Goal: Transaction & Acquisition: Purchase product/service

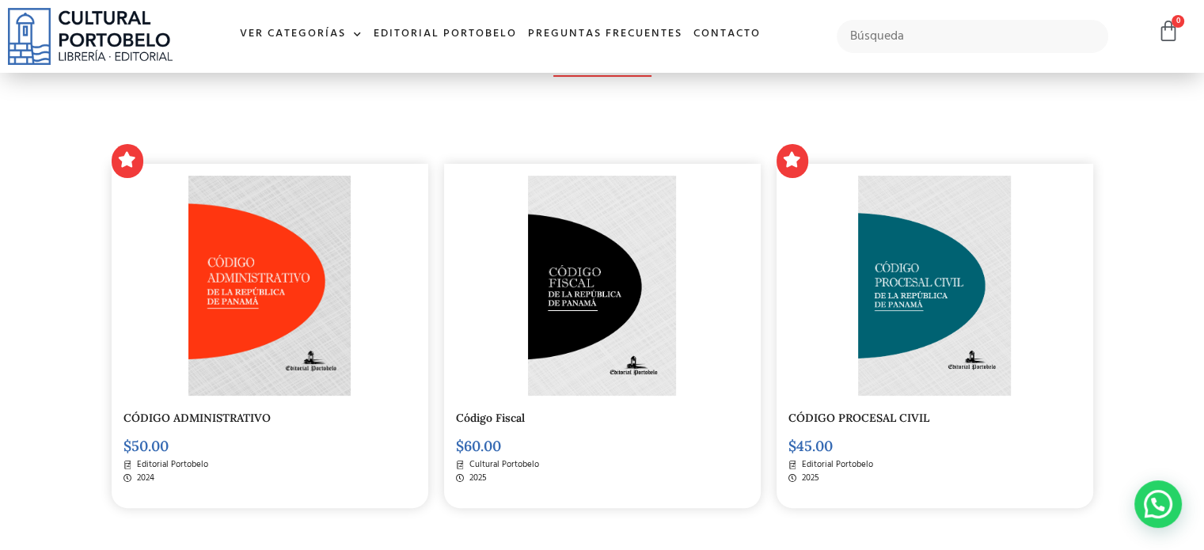
scroll to position [317, 0]
click at [578, 358] on img at bounding box center [602, 285] width 148 height 220
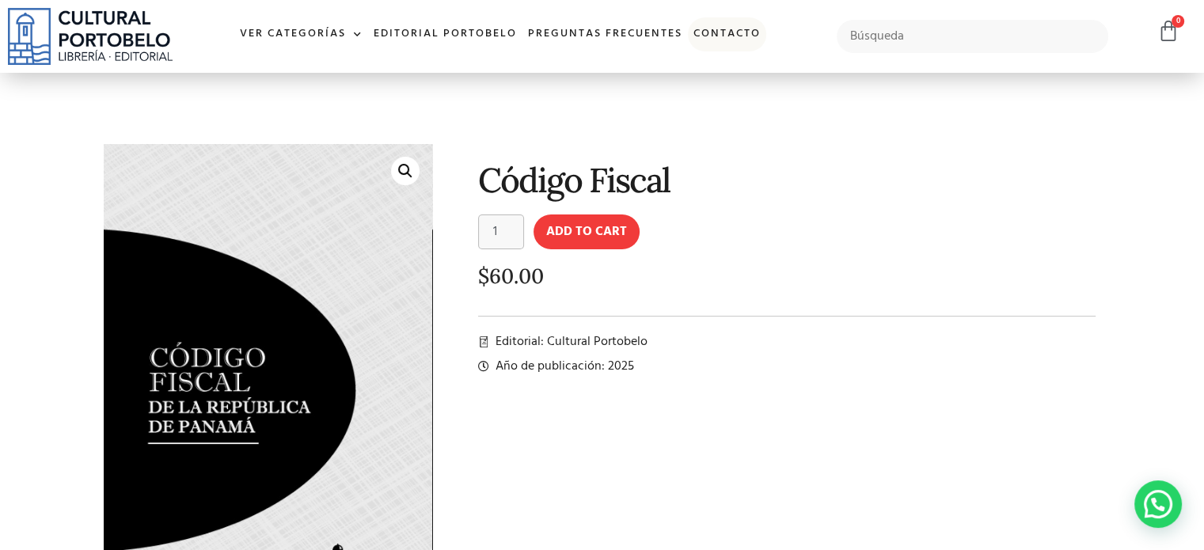
click at [732, 33] on link "Contacto" at bounding box center [727, 34] width 78 height 34
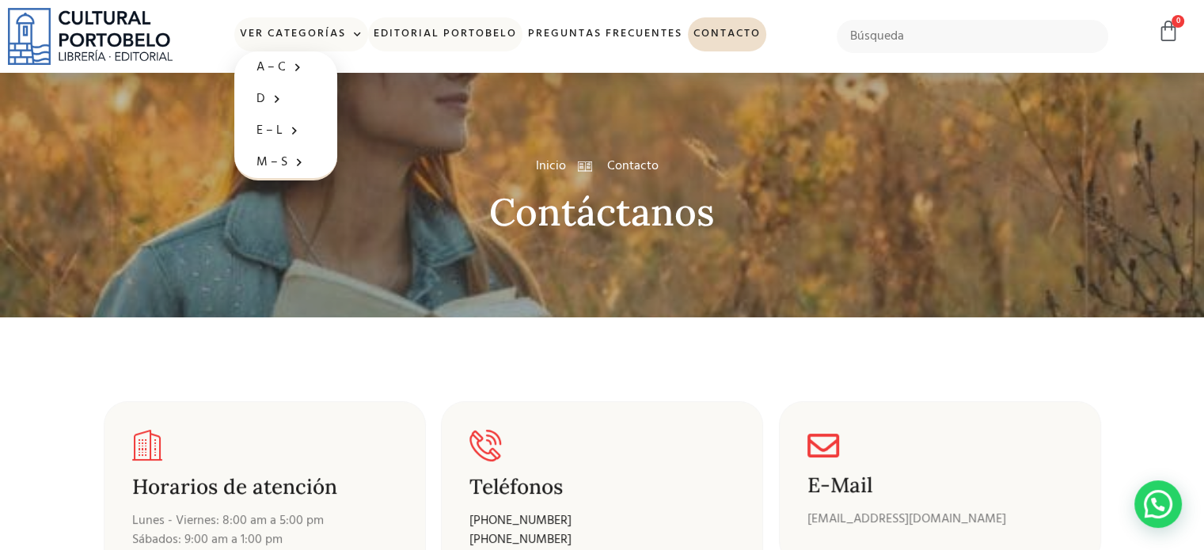
click at [425, 31] on link "Editorial Portobelo" at bounding box center [445, 34] width 154 height 34
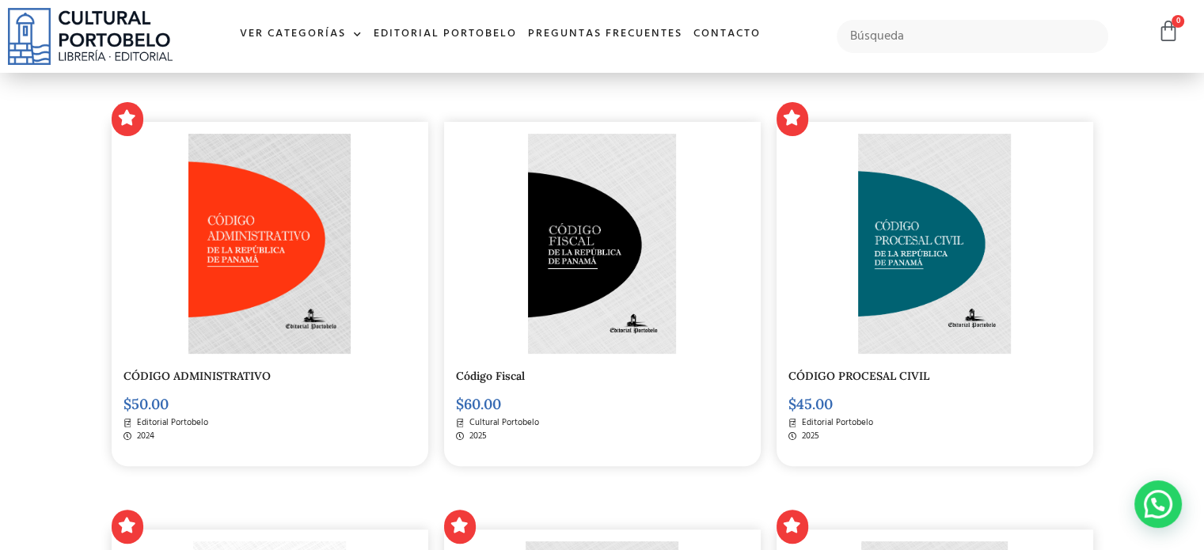
scroll to position [396, 0]
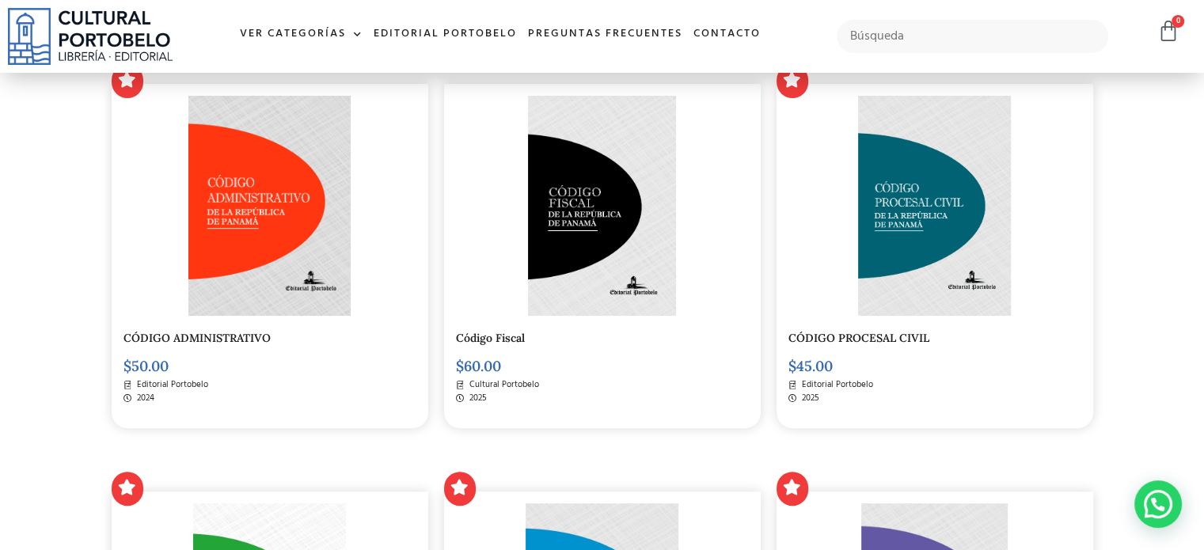
click at [595, 295] on img at bounding box center [602, 206] width 148 height 220
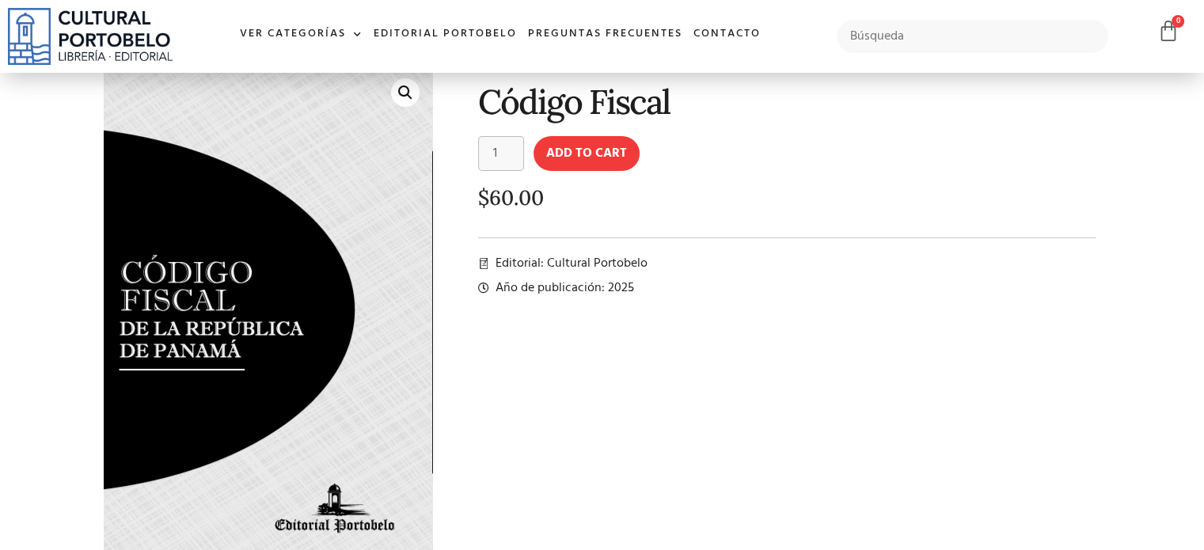
scroll to position [317, 0]
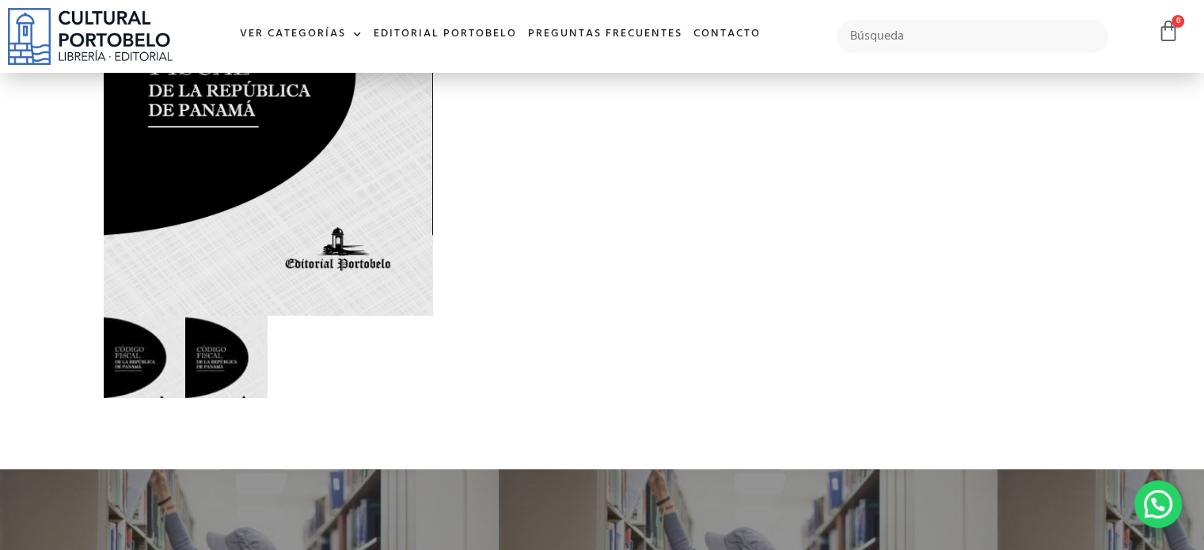
click at [207, 349] on img at bounding box center [226, 357] width 82 height 82
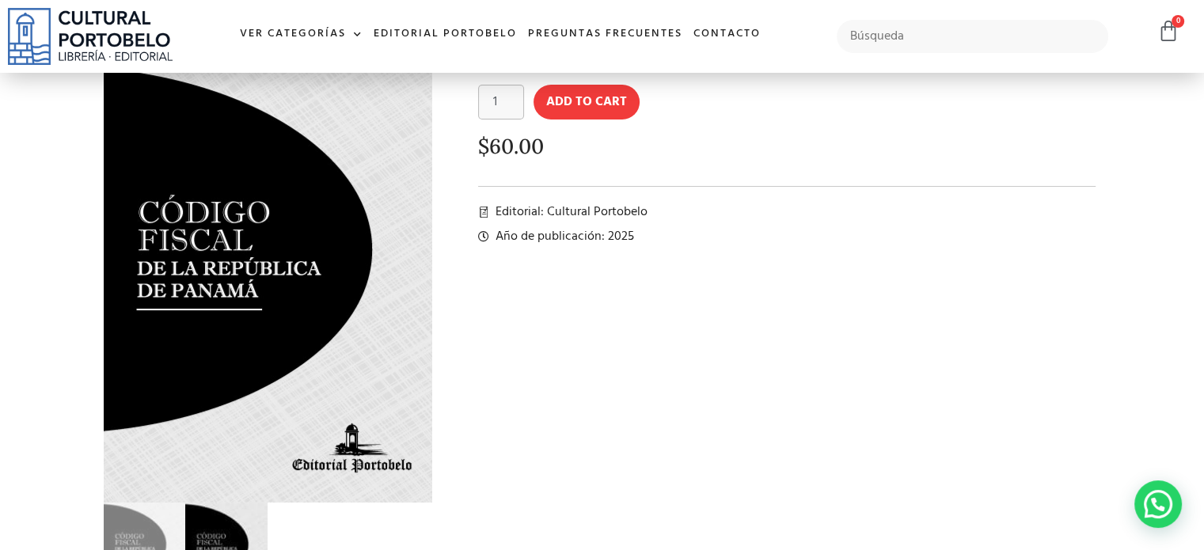
scroll to position [158, 0]
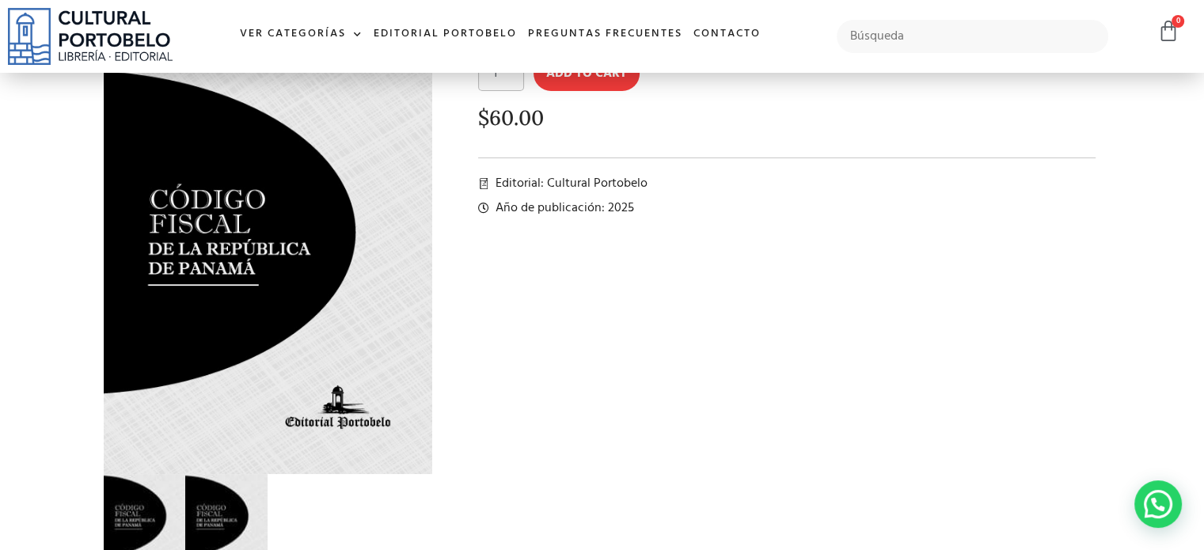
click at [144, 487] on img at bounding box center [145, 515] width 82 height 82
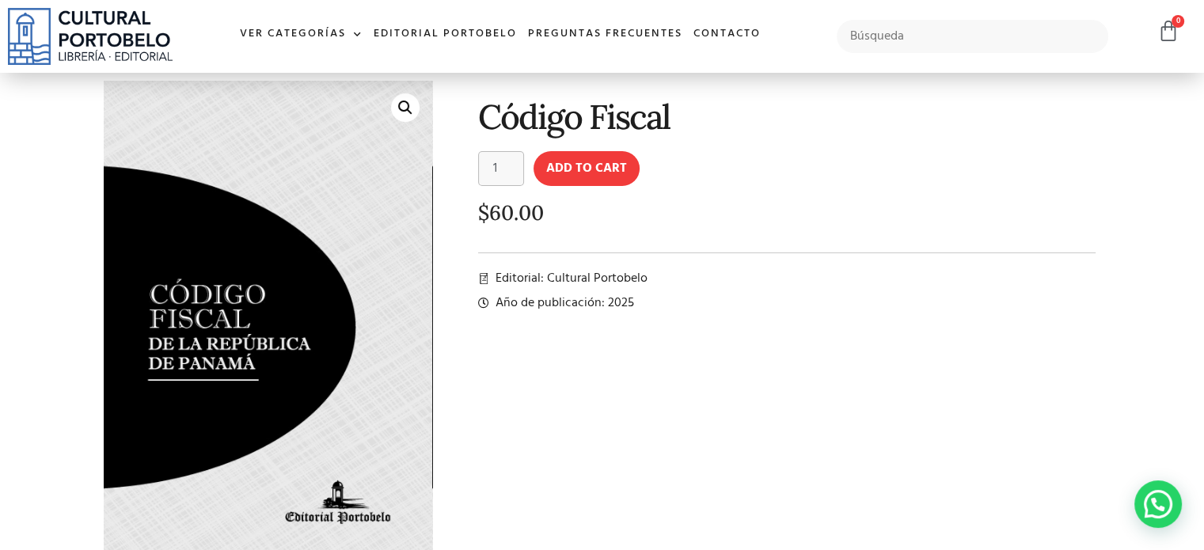
scroll to position [0, 0]
